Goal: Task Accomplishment & Management: Use online tool/utility

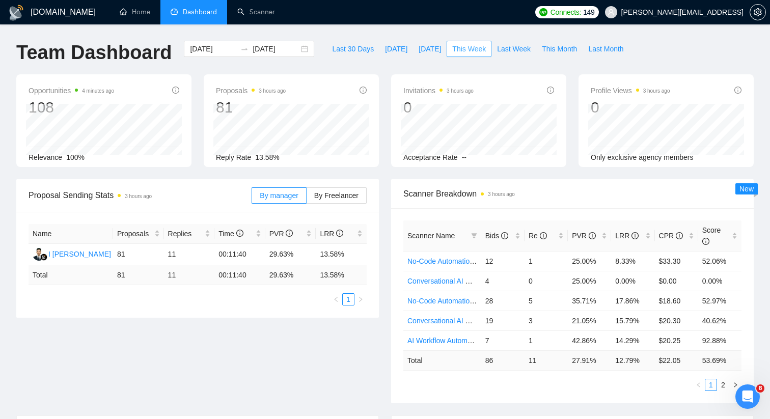
click at [469, 43] on span "This Week" at bounding box center [469, 48] width 34 height 11
click at [253, 13] on link "Scanner" at bounding box center [256, 12] width 38 height 9
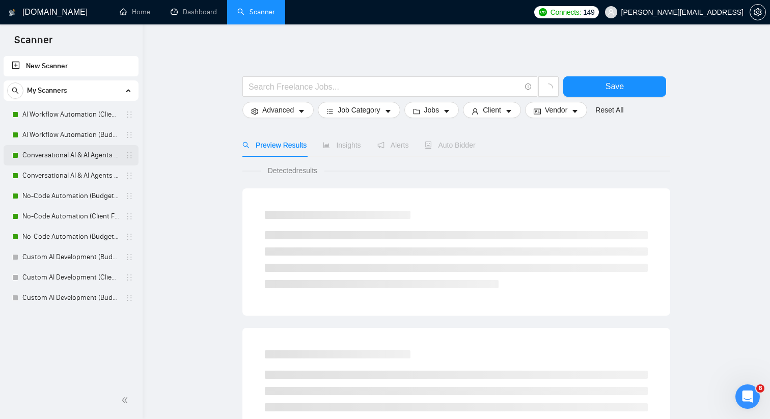
click at [77, 155] on link "Conversational AI & AI Agents (Client Filters)" at bounding box center [70, 155] width 97 height 20
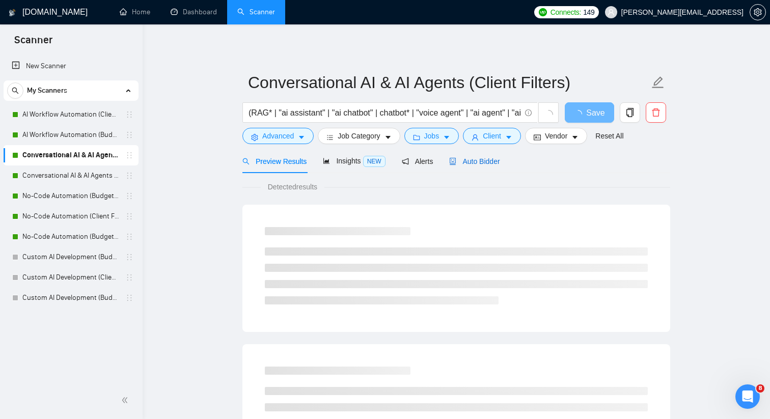
click at [469, 159] on span "Auto Bidder" at bounding box center [474, 161] width 50 height 8
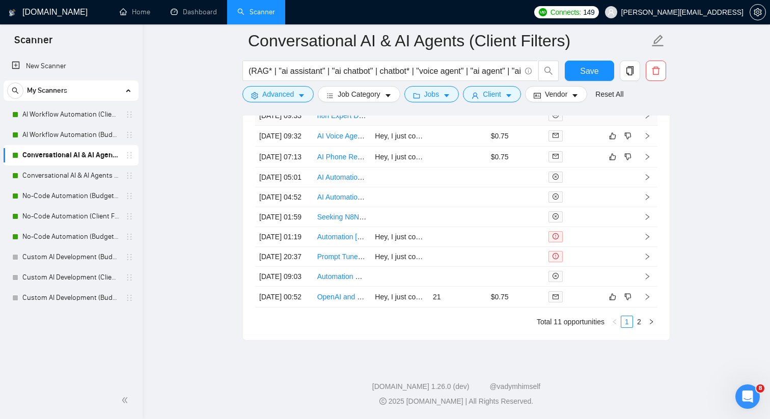
scroll to position [2827, 0]
click at [640, 322] on link "2" at bounding box center [638, 321] width 11 height 11
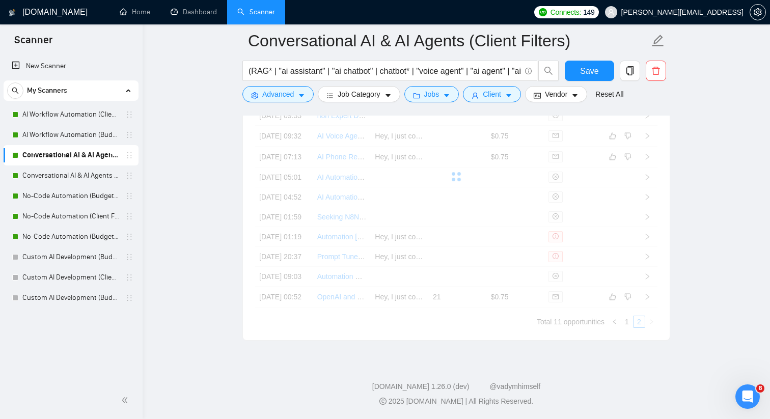
scroll to position [2547, 0]
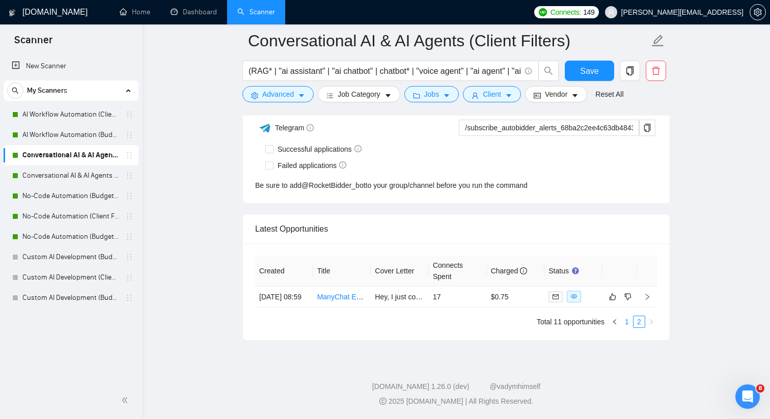
click at [622, 320] on link "1" at bounding box center [626, 321] width 11 height 11
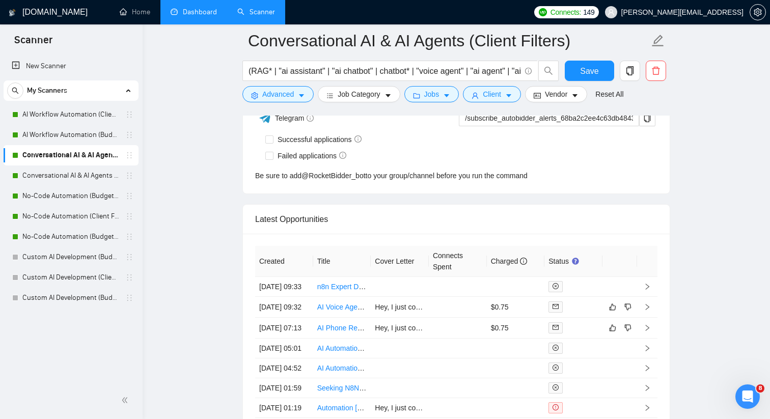
click at [198, 14] on link "Dashboard" at bounding box center [193, 12] width 46 height 9
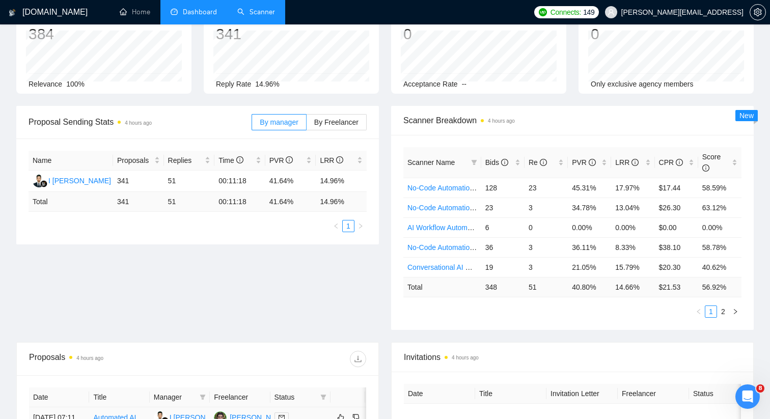
scroll to position [71, 0]
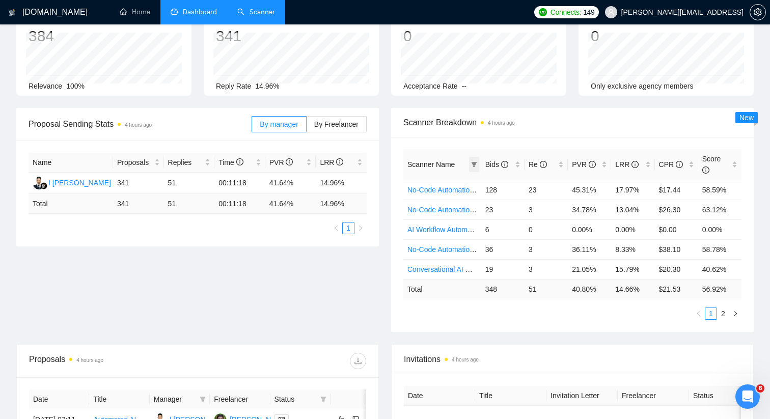
click at [476, 161] on icon "filter" at bounding box center [474, 164] width 6 height 6
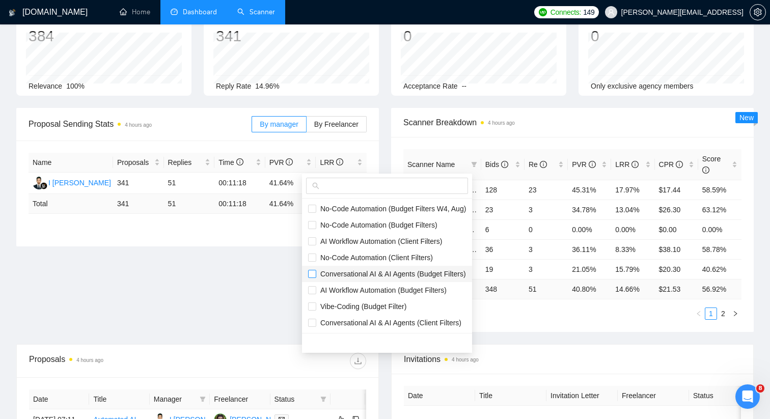
click at [311, 270] on input "checkbox" at bounding box center [312, 274] width 8 height 8
checkbox input "true"
click at [311, 325] on input "checkbox" at bounding box center [312, 323] width 8 height 8
checkbox input "true"
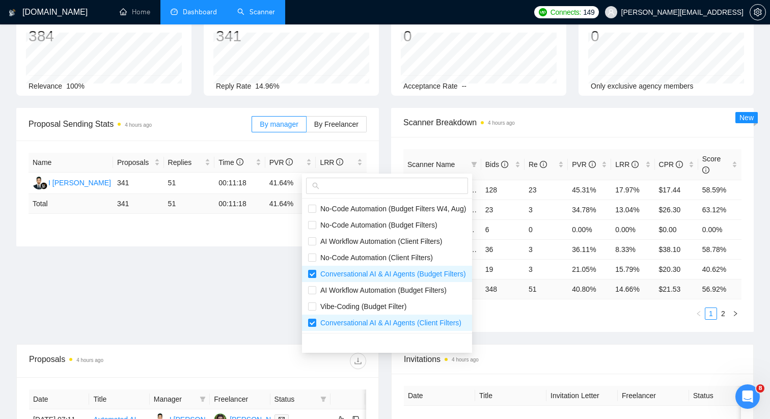
click at [282, 305] on main "Team Dashboard 2025-08-13 2025-09-12 Last 30 Days Today Yesterday This Week Las…" at bounding box center [384, 318] width 737 height 699
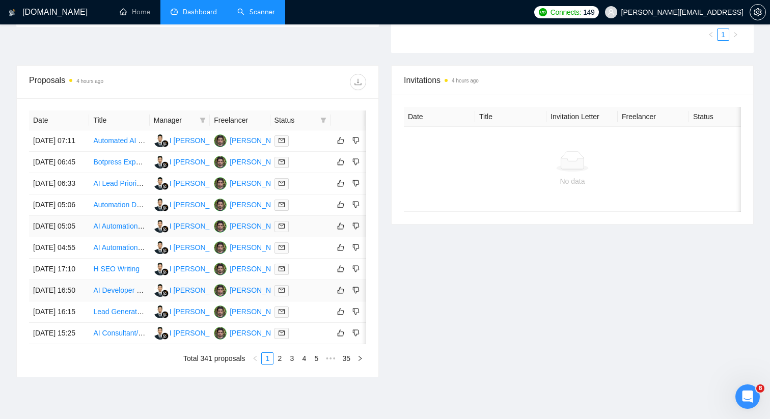
scroll to position [288, 0]
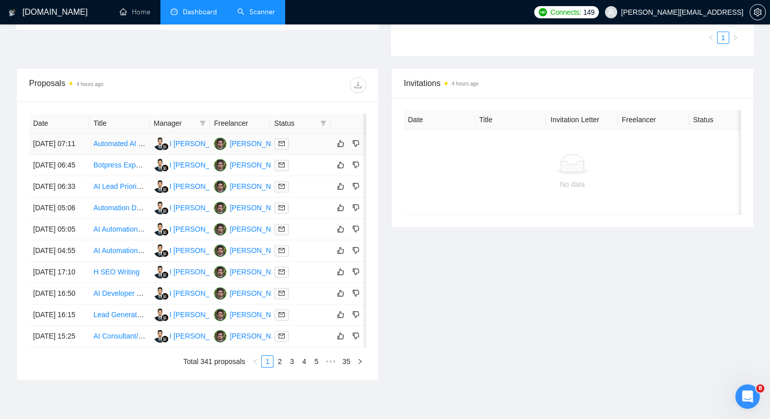
click at [283, 146] on icon "mail" at bounding box center [281, 143] width 6 height 6
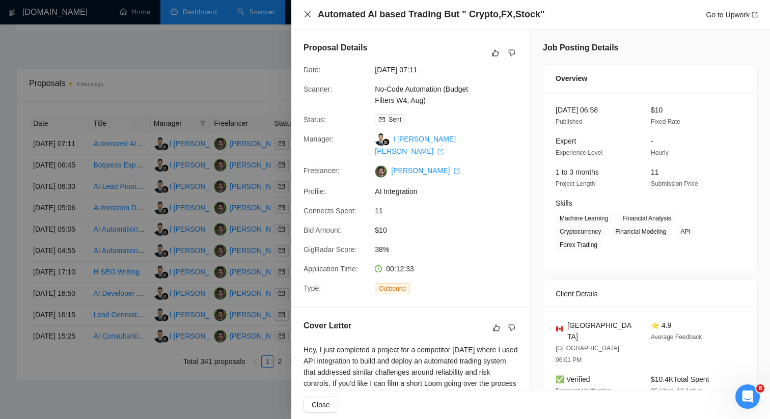
click at [306, 12] on icon "close" at bounding box center [307, 14] width 8 height 8
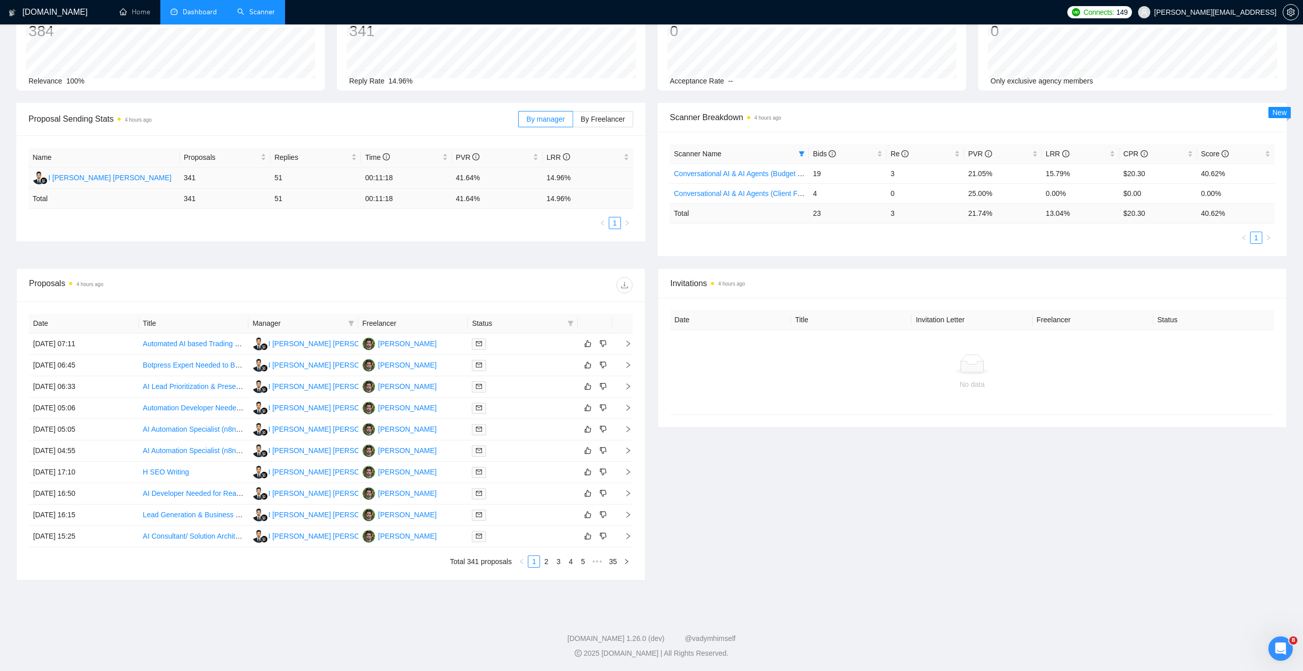
scroll to position [0, 0]
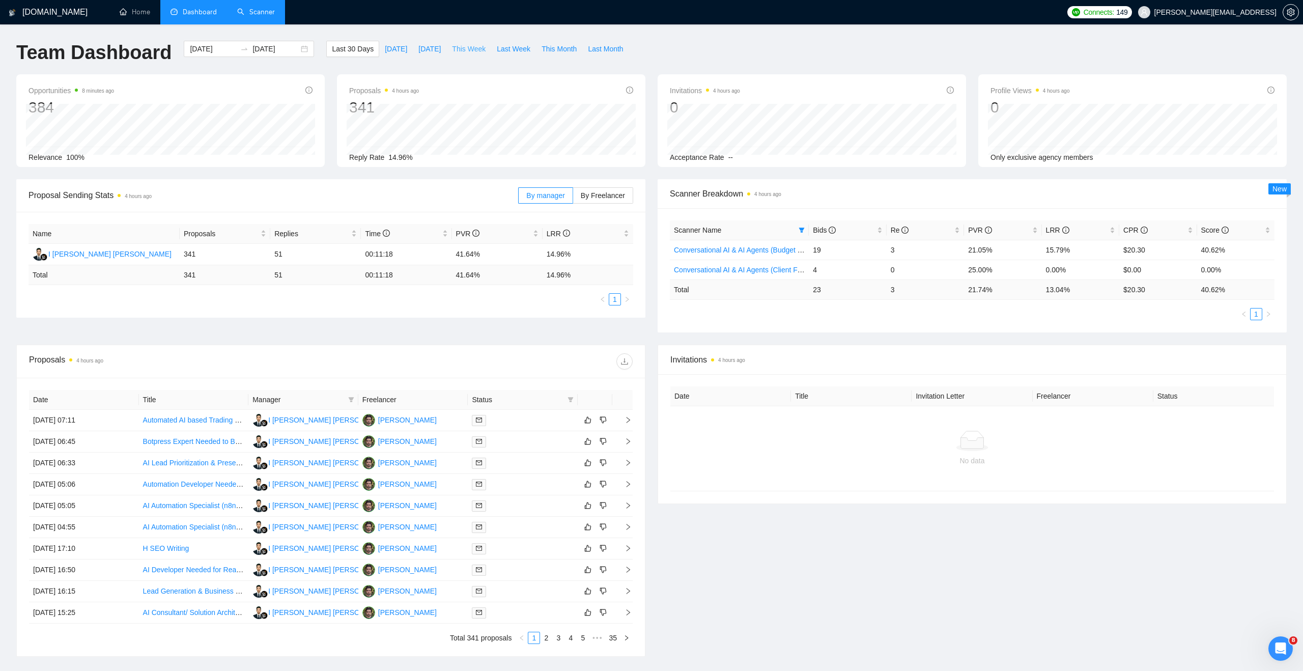
click at [457, 51] on span "This Week" at bounding box center [469, 48] width 34 height 11
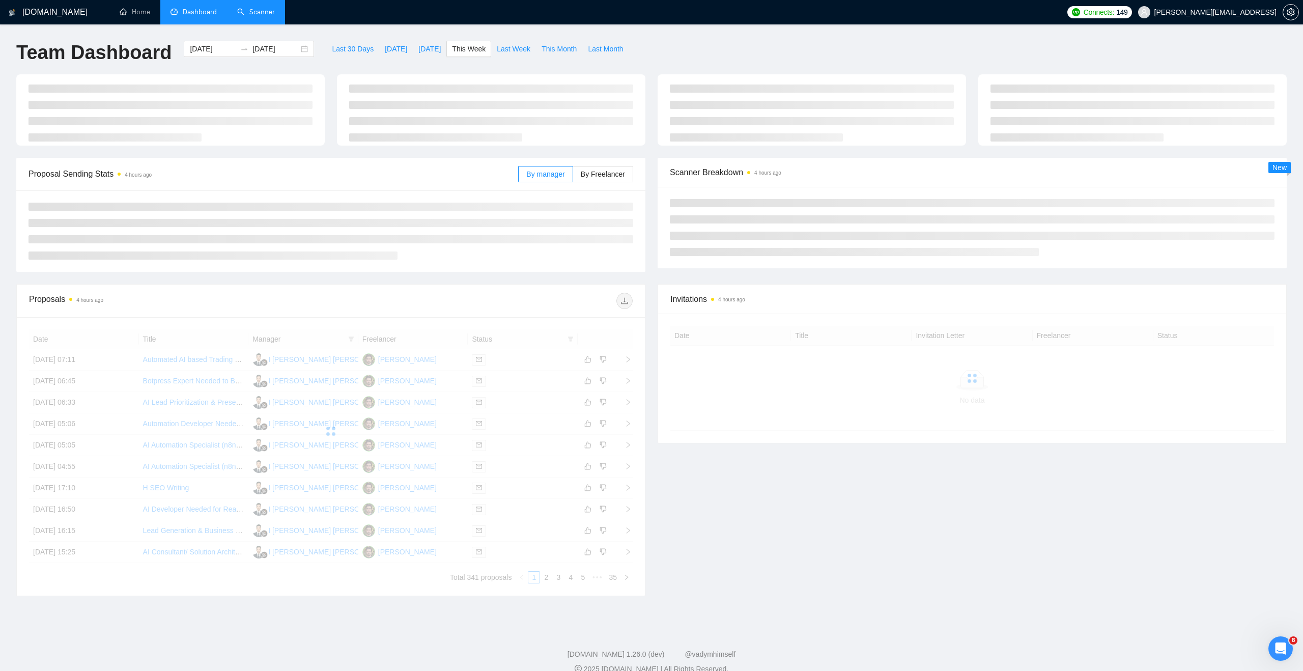
type input "[DATE]"
